Goal: Information Seeking & Learning: Learn about a topic

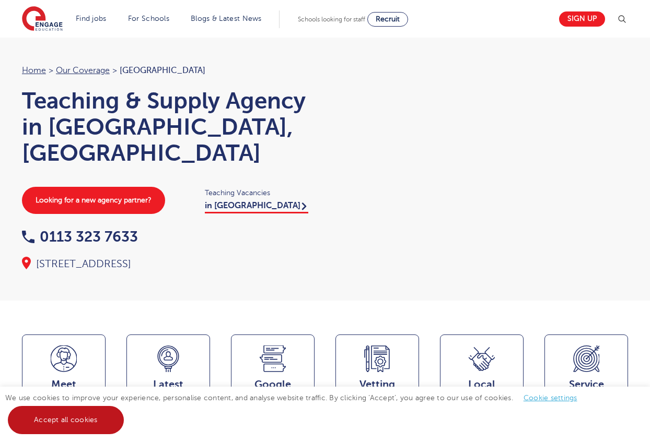
click at [64, 426] on link "Accept all cookies" at bounding box center [66, 420] width 116 height 28
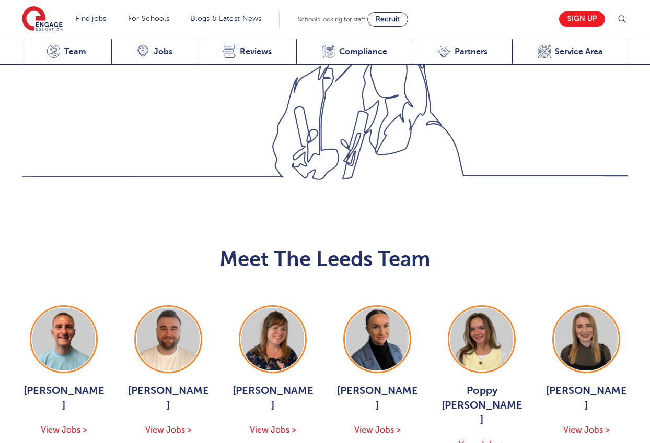
scroll to position [1041, 0]
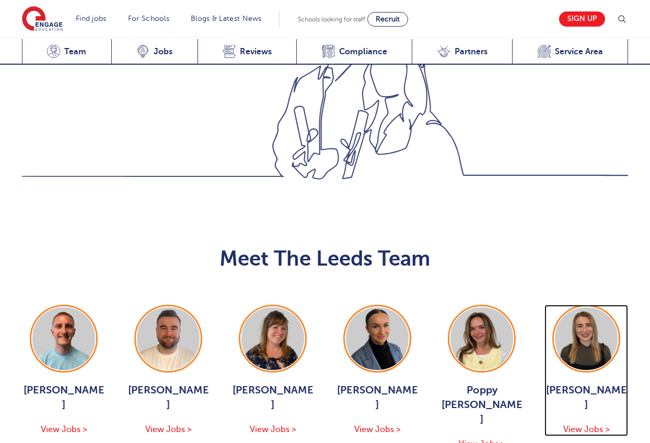
click at [579, 425] on span "View Jobs >" at bounding box center [586, 429] width 46 height 9
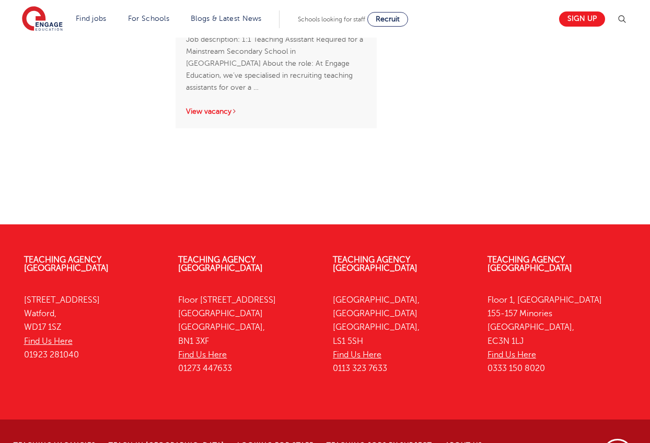
scroll to position [1852, 0]
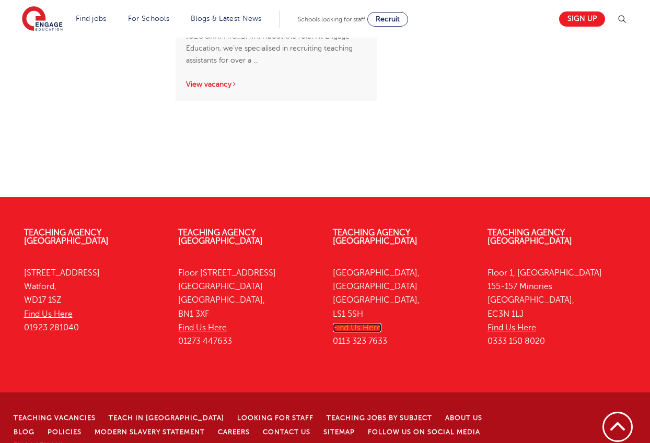
click at [356, 323] on link "Find Us Here" at bounding box center [357, 327] width 49 height 9
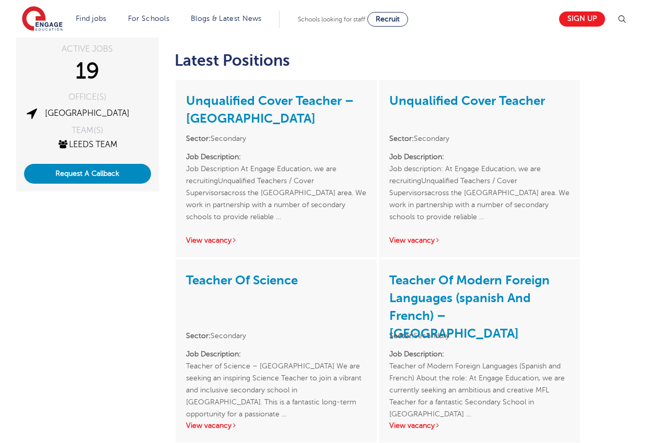
scroll to position [0, 0]
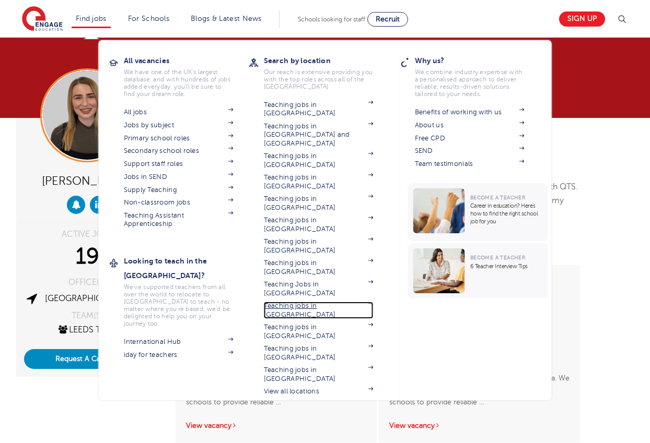
click at [287, 302] on link "Teaching jobs in [GEOGRAPHIC_DATA]" at bounding box center [319, 310] width 110 height 17
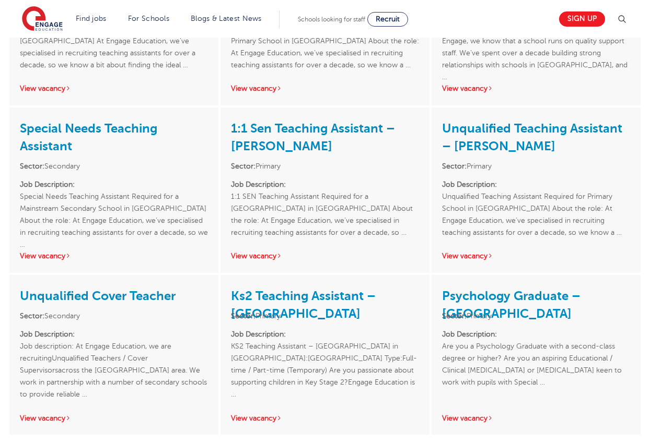
scroll to position [2042, 0]
